Goal: Task Accomplishment & Management: Use online tool/utility

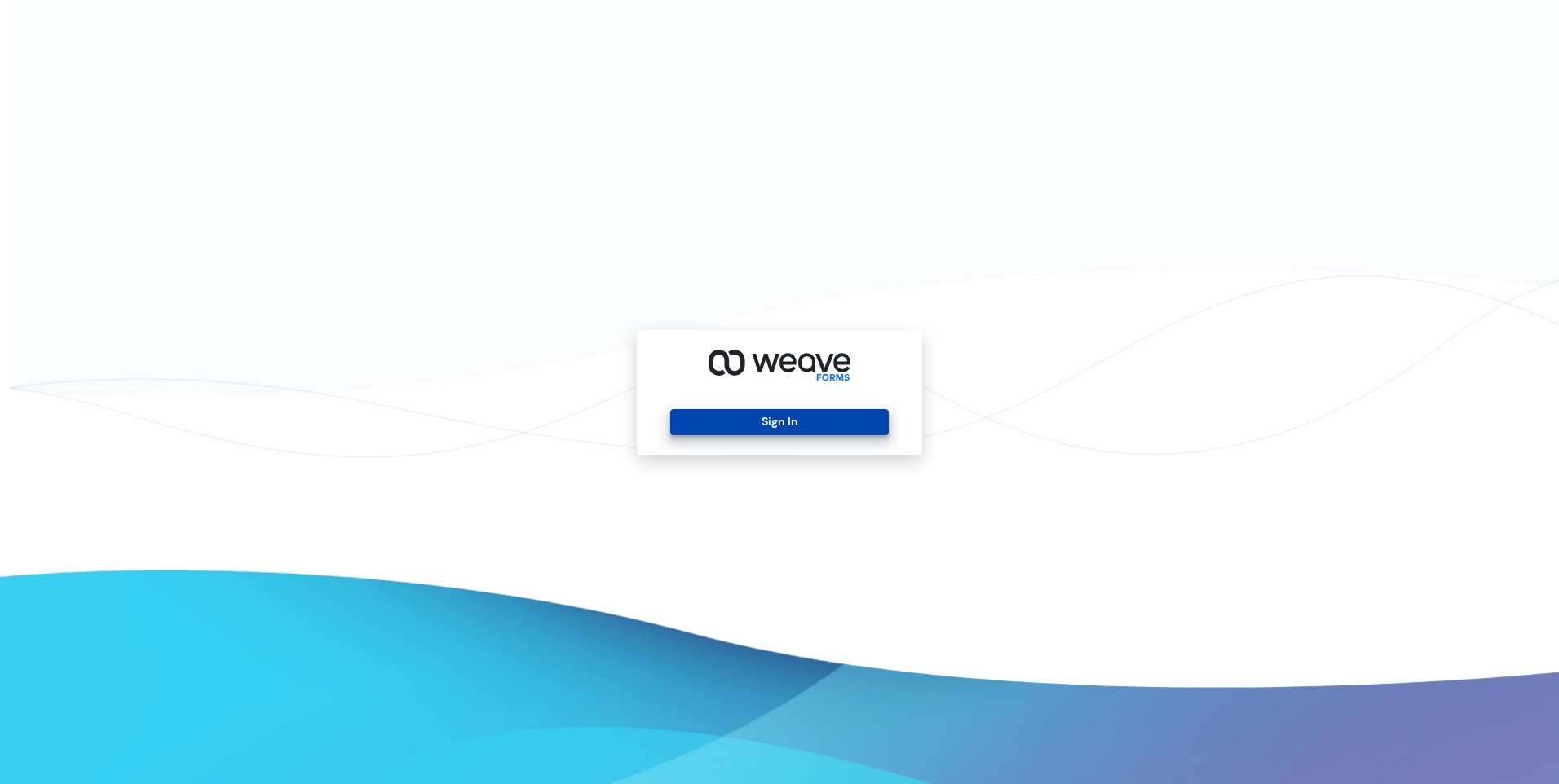
click at [754, 421] on button "Sign In" at bounding box center [779, 422] width 218 height 26
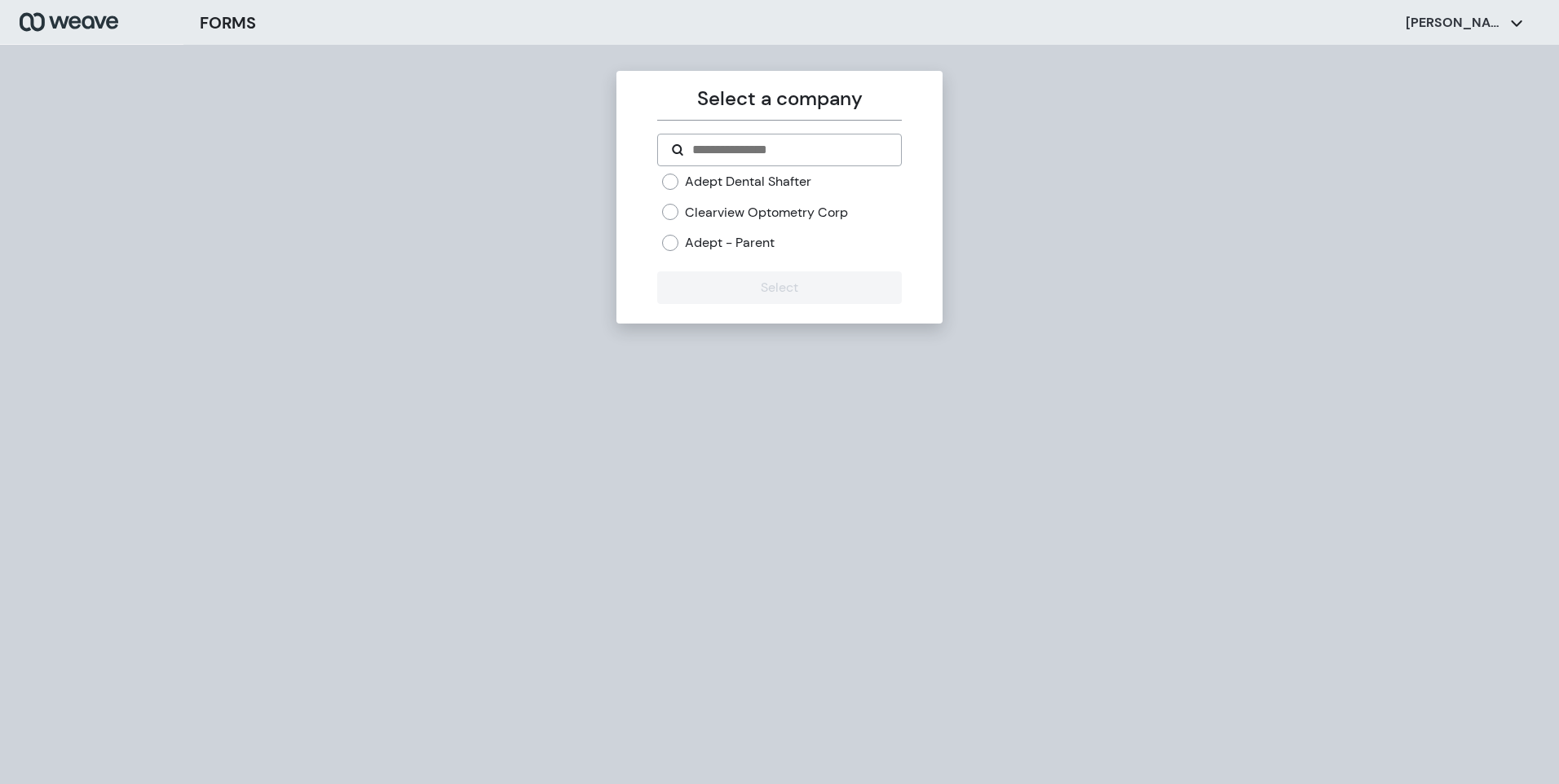
click at [747, 186] on label "Adept Dental Shafter" at bounding box center [748, 181] width 127 height 18
click at [763, 278] on button "Select" at bounding box center [779, 288] width 244 height 33
